Goal: Task Accomplishment & Management: Manage account settings

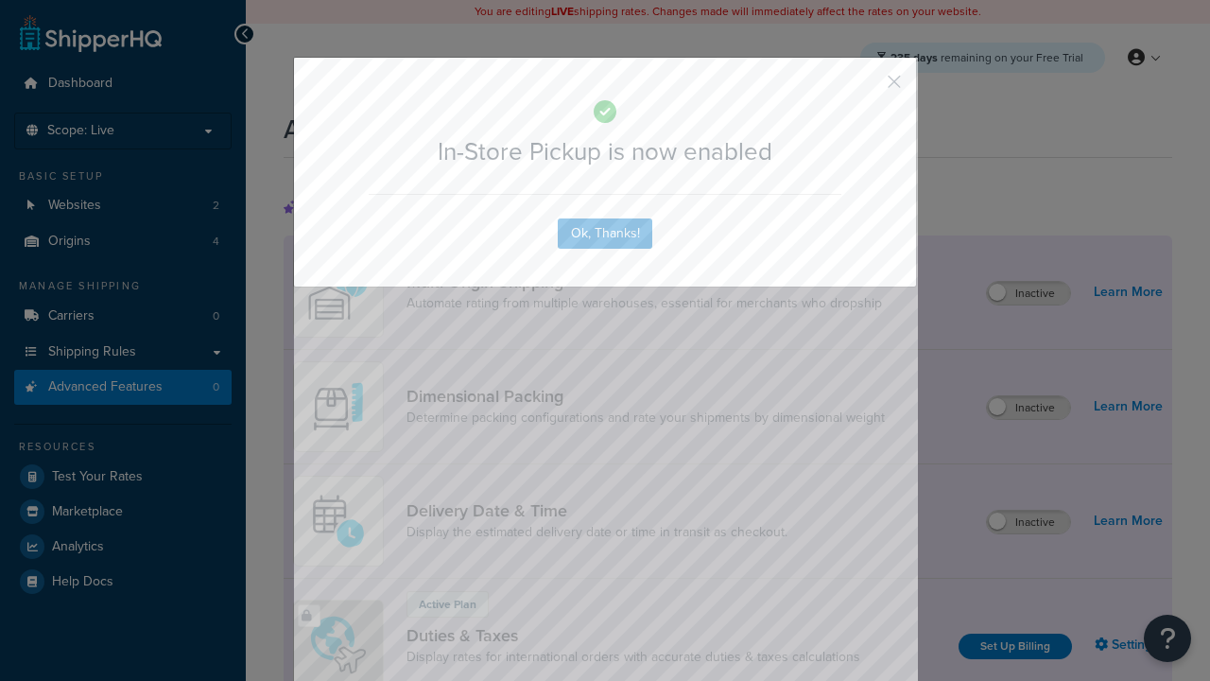
scroll to position [613, 0]
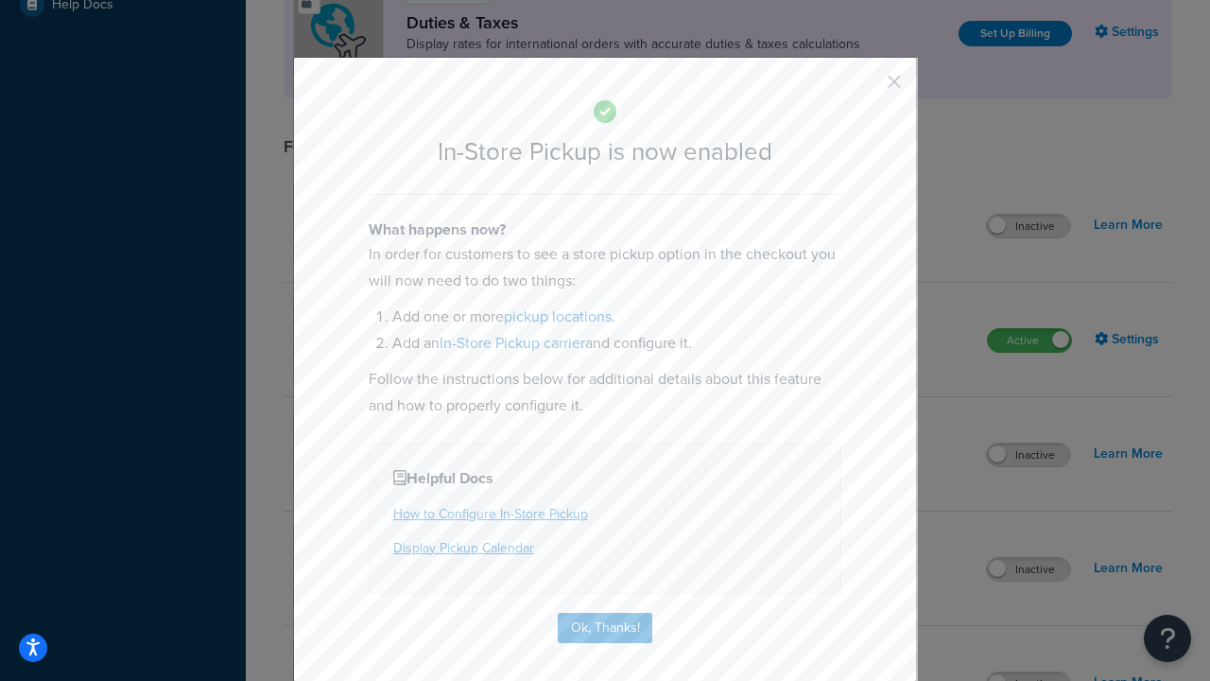
click at [866, 86] on button "button" at bounding box center [866, 88] width 5 height 5
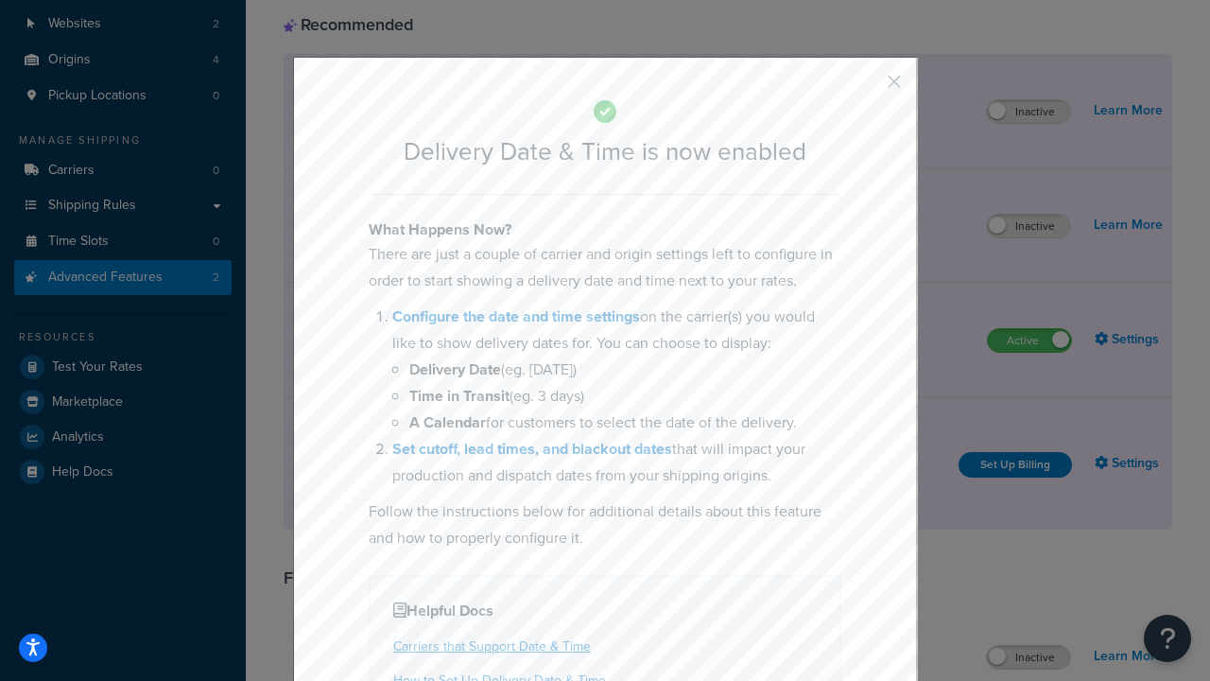
click at [866, 86] on button "button" at bounding box center [866, 88] width 5 height 5
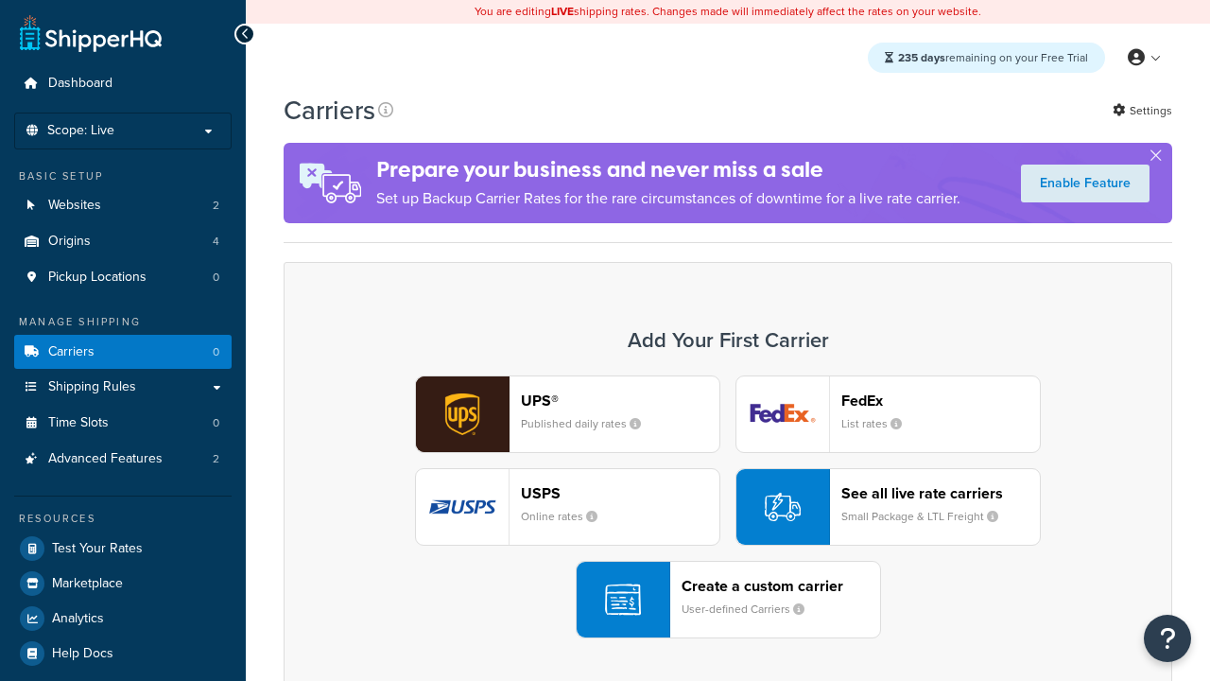
click at [728, 507] on div "UPS® Published daily rates FedEx List rates USPS Online rates See all live rate…" at bounding box center [728, 506] width 849 height 263
click at [728, 599] on div "Create a custom carrier User-defined Carriers" at bounding box center [781, 599] width 199 height 45
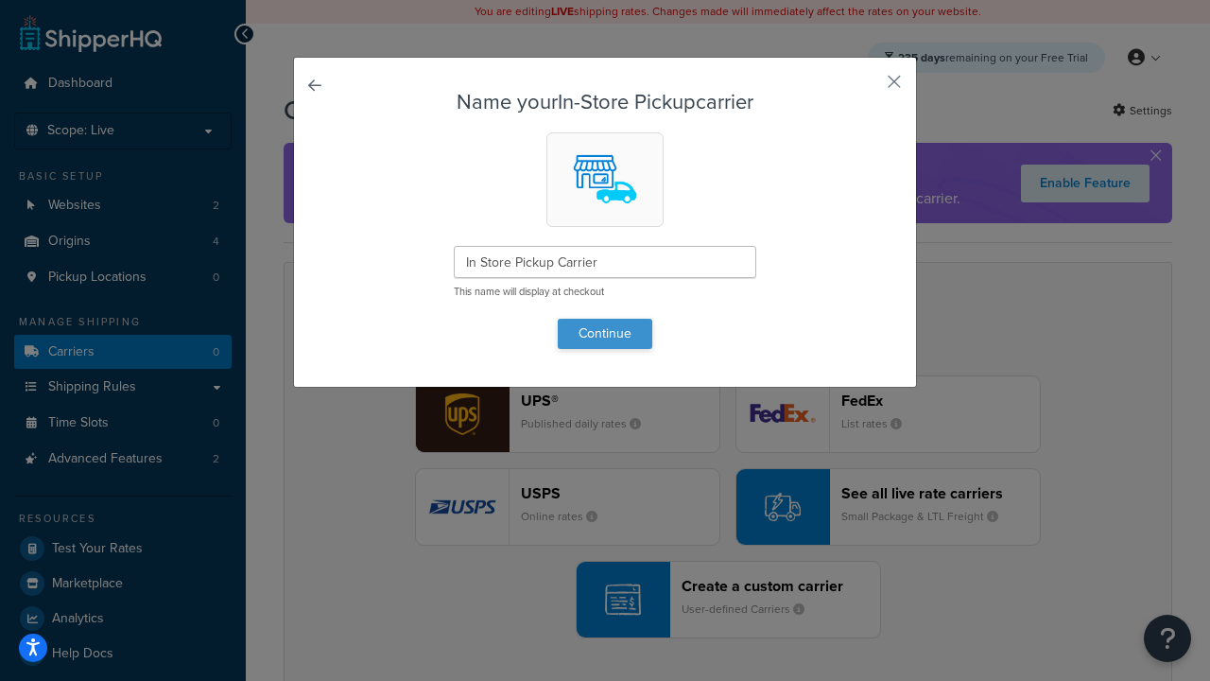
type input "In Store Pickup Carrier"
click at [605, 333] on button "Continue" at bounding box center [605, 334] width 95 height 30
click at [866, 88] on button "button" at bounding box center [866, 88] width 5 height 5
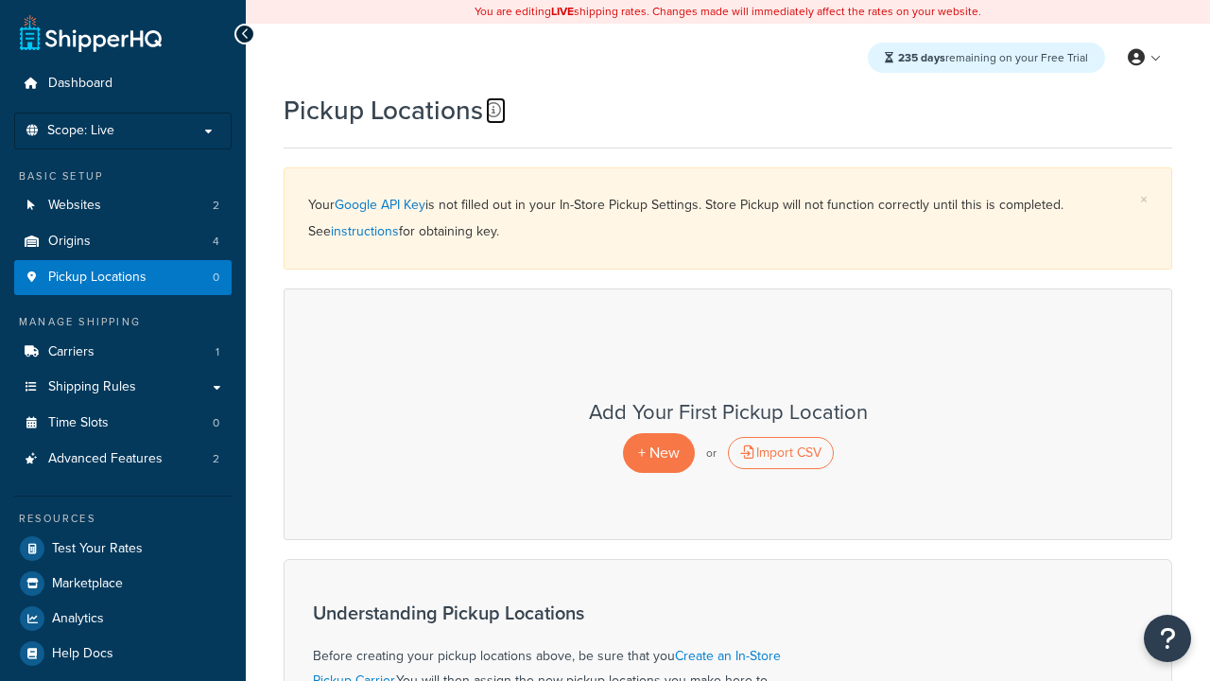
click at [494, 110] on icon at bounding box center [493, 109] width 15 height 15
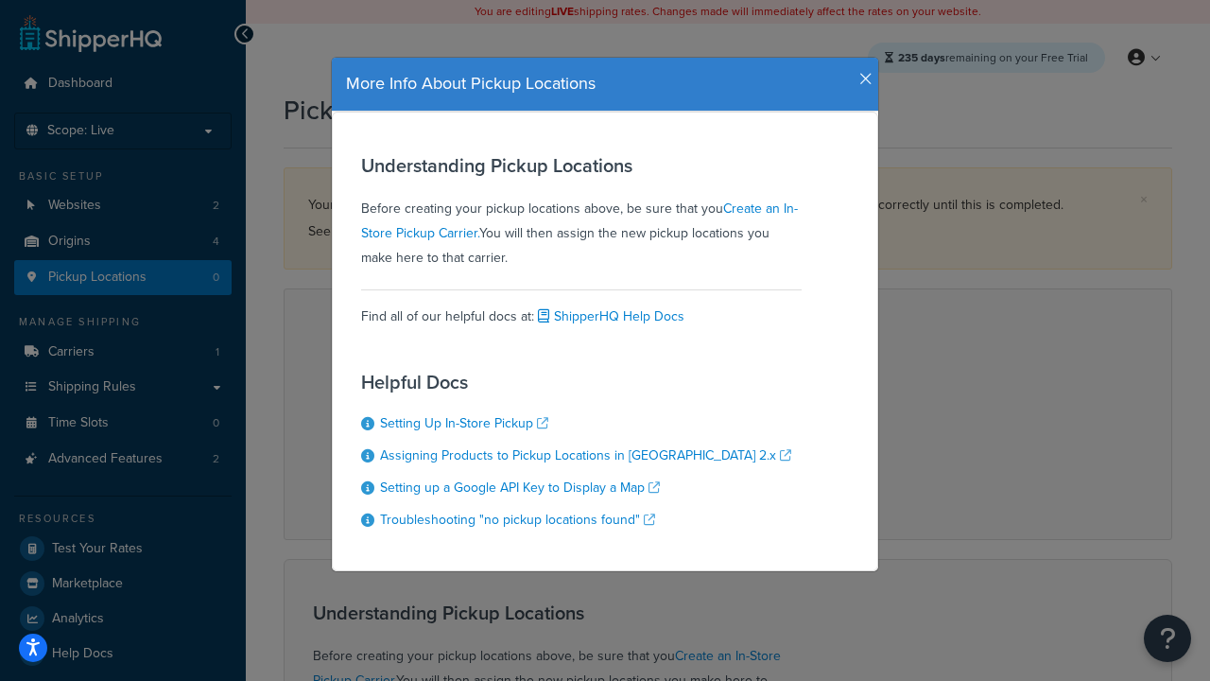
click at [861, 72] on icon "button" at bounding box center [865, 79] width 13 height 17
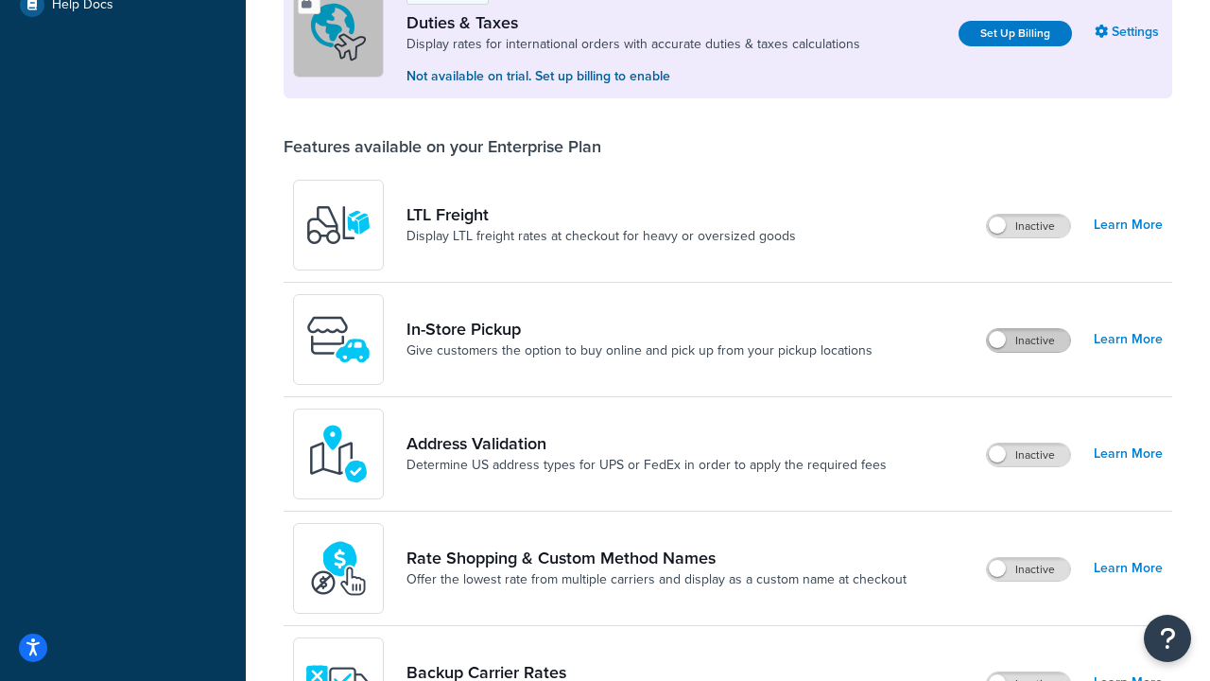
scroll to position [182, 0]
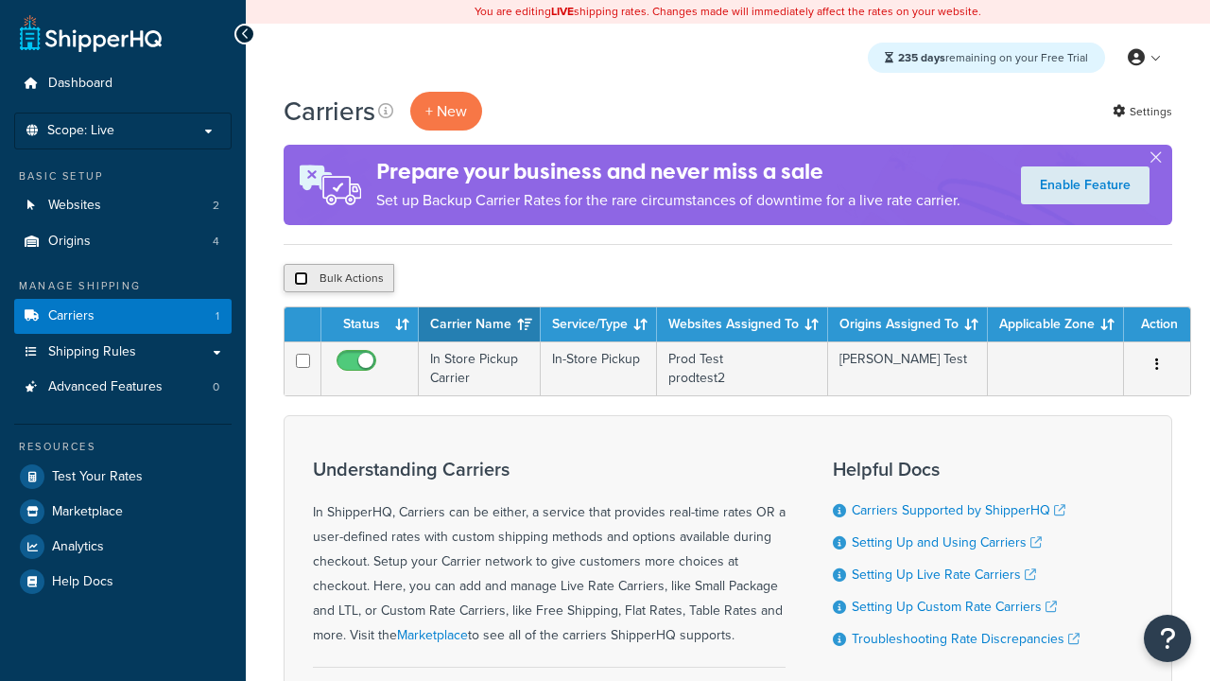
click at [301, 279] on input "checkbox" at bounding box center [301, 278] width 14 height 14
checkbox input "true"
click at [509, 279] on button "Delete" at bounding box center [504, 278] width 65 height 28
